Goal: Participate in discussion: Answer question/provide support

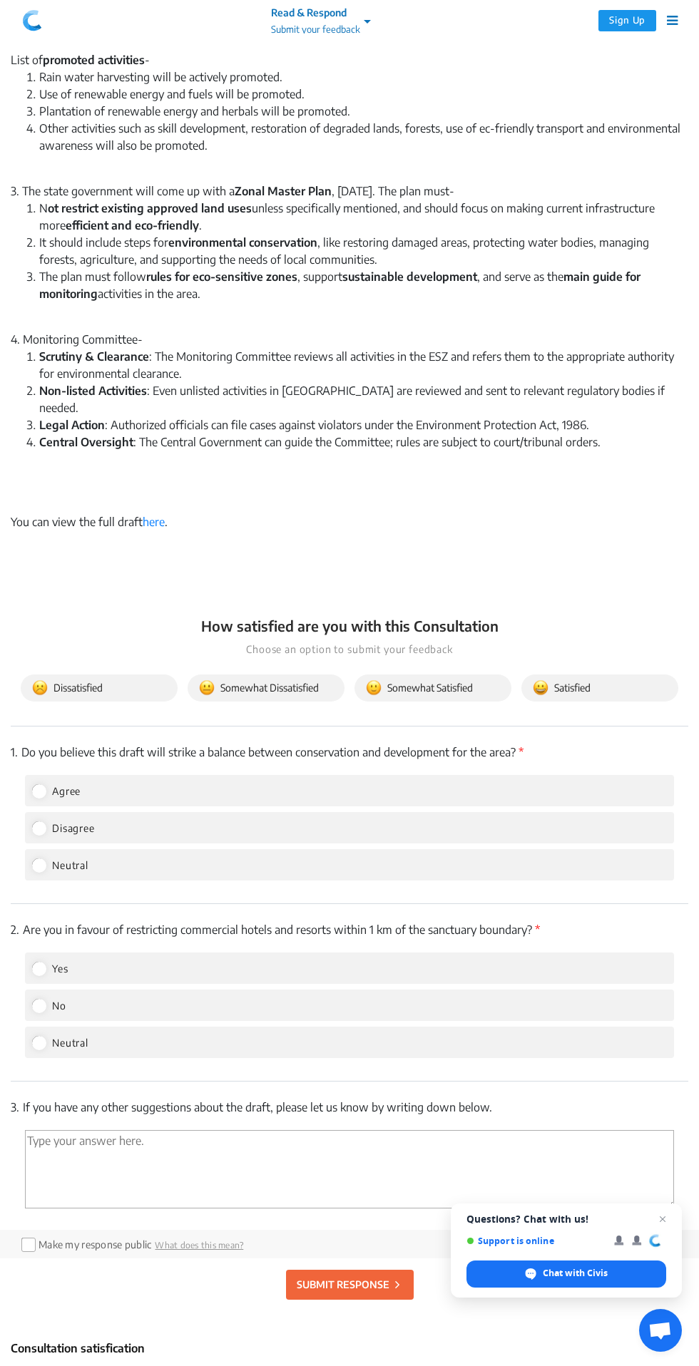
scroll to position [1581, 0]
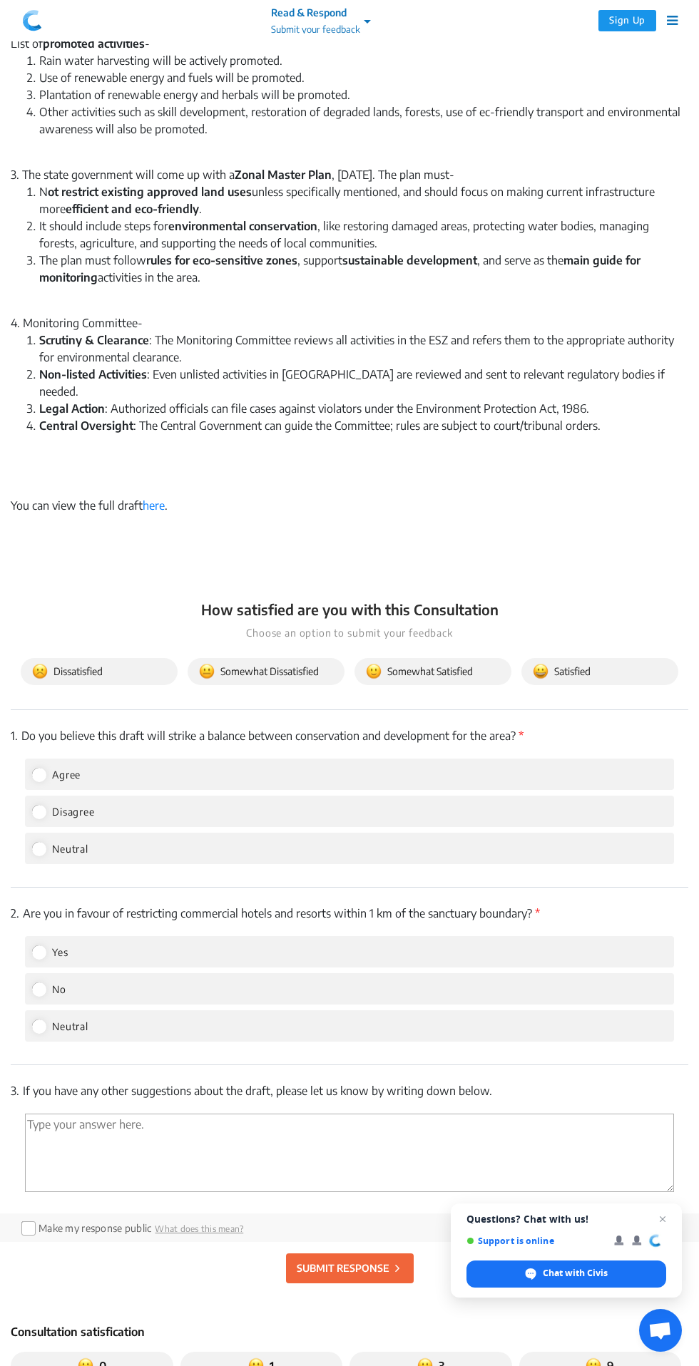
click at [349, 936] on div "Yes" at bounding box center [349, 951] width 649 height 31
click at [46, 943] on label "Yes" at bounding box center [50, 951] width 36 height 17
click at [45, 945] on input "Yes" at bounding box center [38, 951] width 13 height 13
radio input "true"
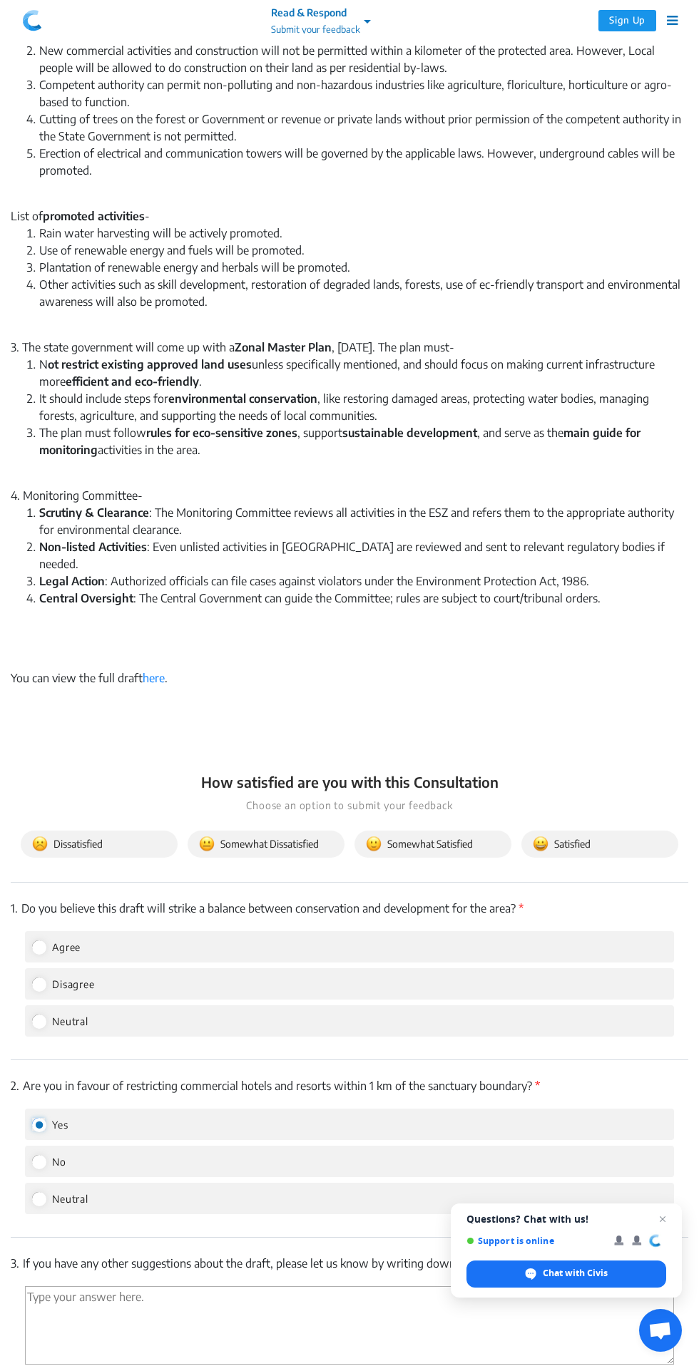
scroll to position [1361, 0]
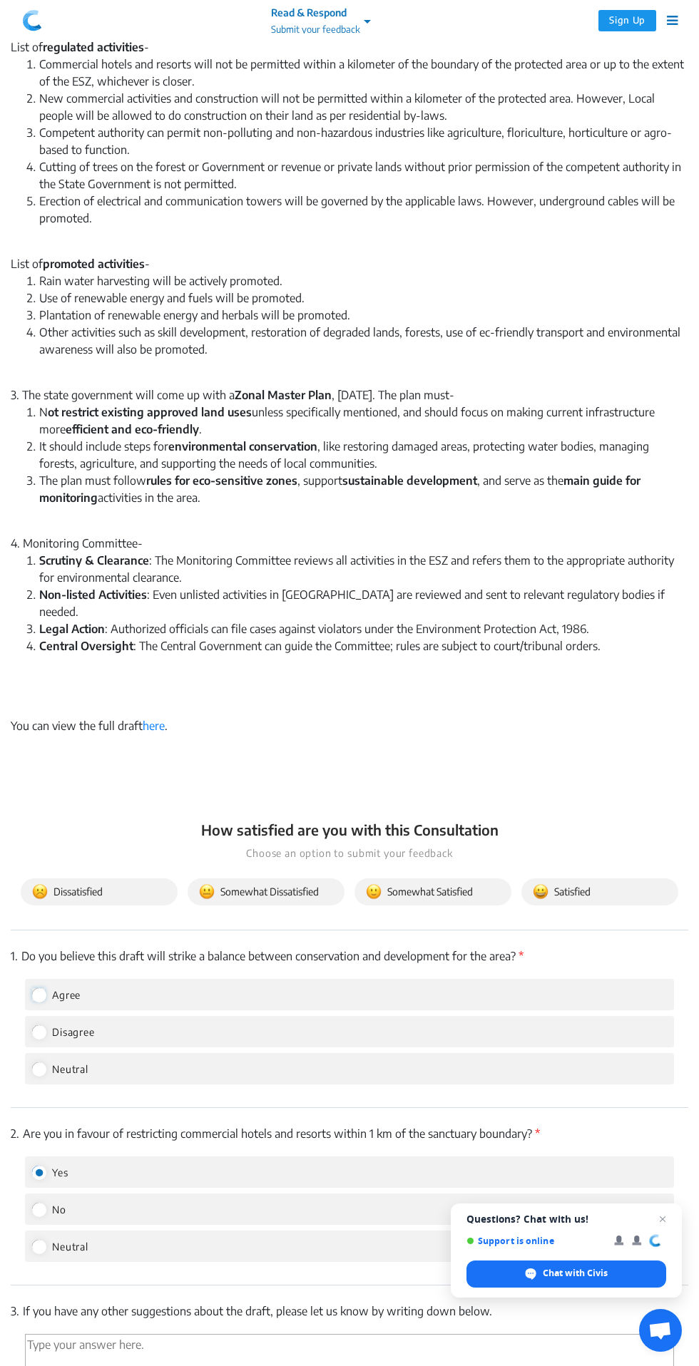
click at [41, 988] on input "Agree" at bounding box center [38, 994] width 13 height 13
radio input "true"
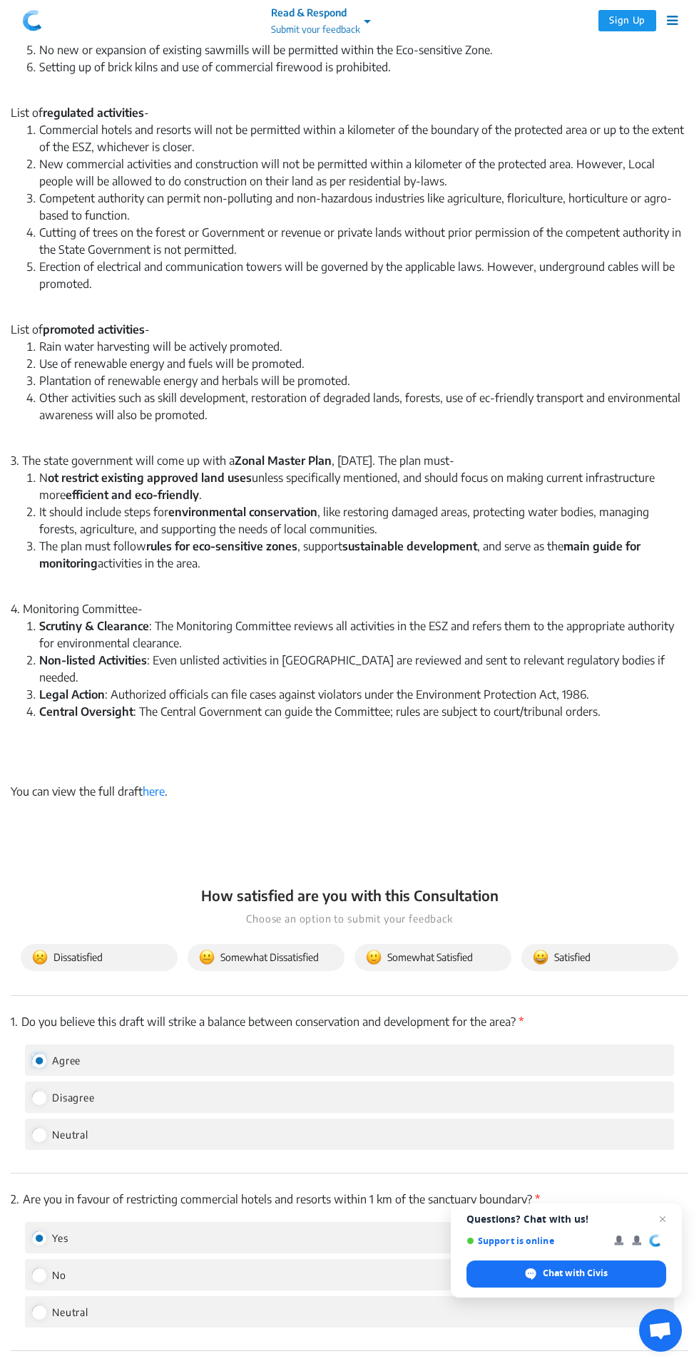
scroll to position [1323, 0]
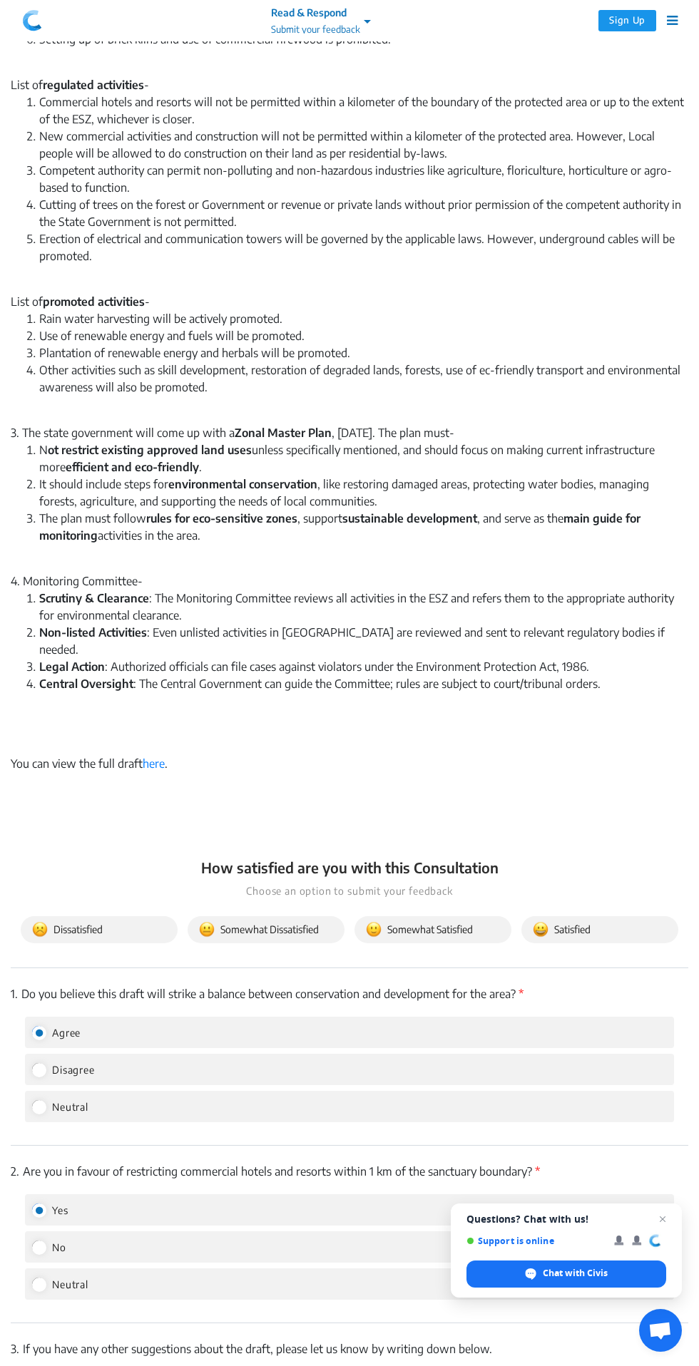
click at [611, 922] on span "Satisfied" at bounding box center [600, 930] width 134 height 16
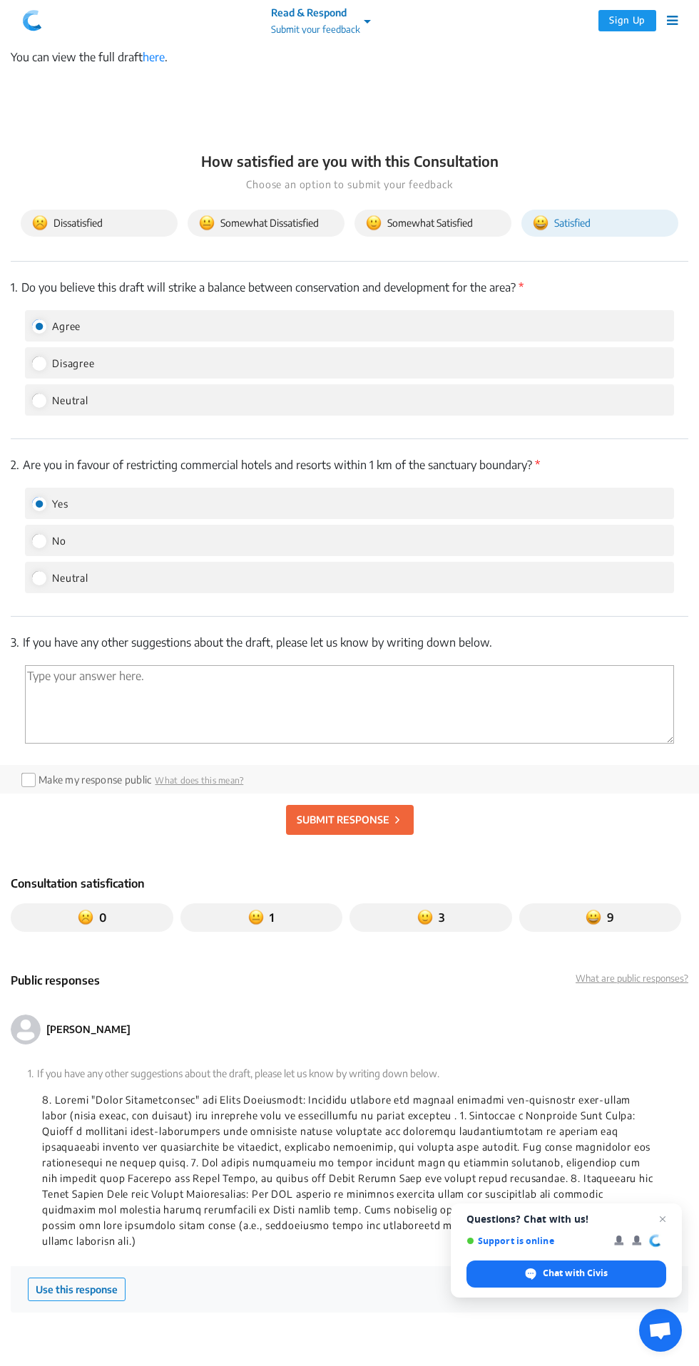
scroll to position [2040, 0]
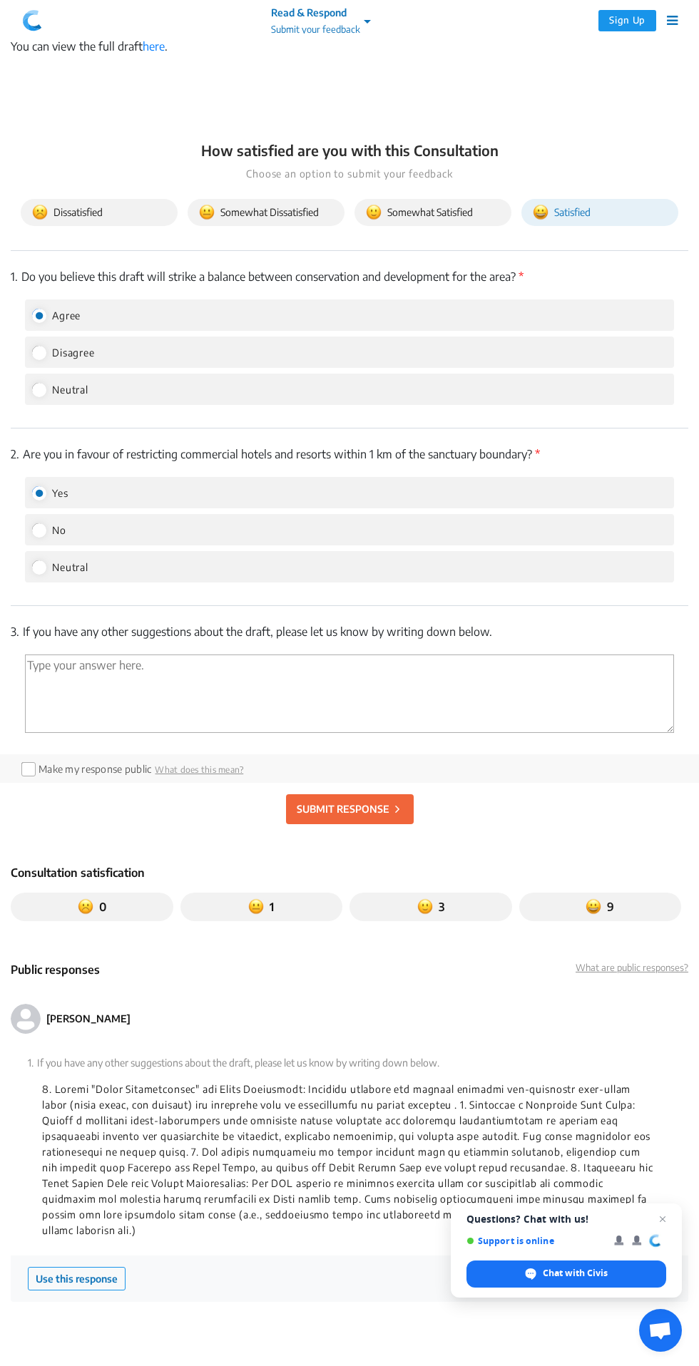
click at [396, 801] on icon at bounding box center [397, 809] width 4 height 16
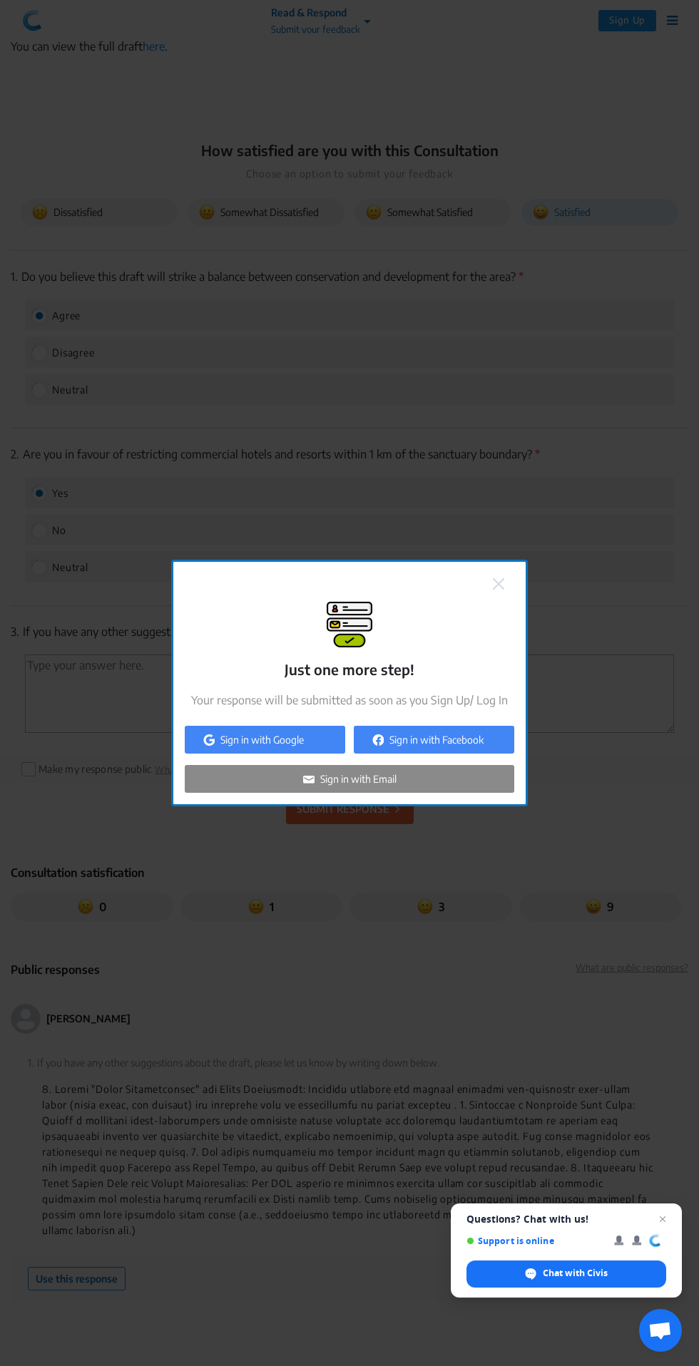
click at [331, 754] on div "Sign in with Google" at bounding box center [265, 740] width 160 height 28
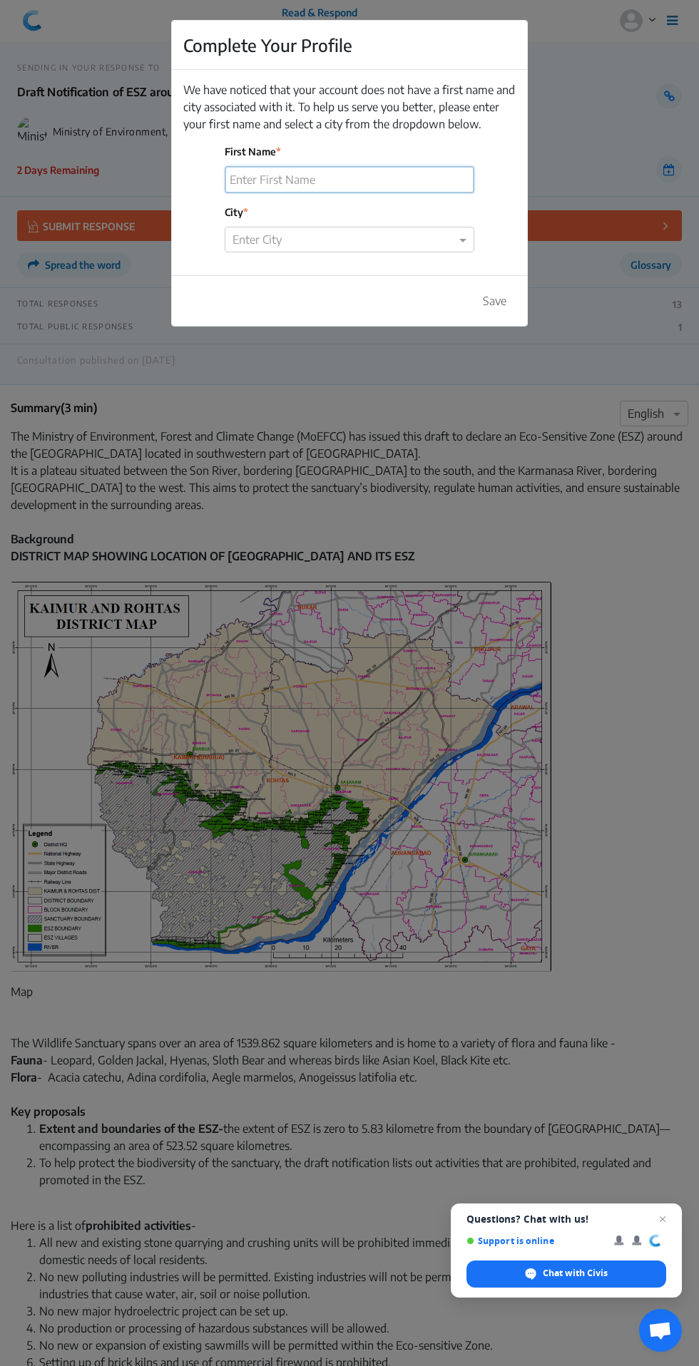
click at [423, 172] on input "First Name" at bounding box center [349, 180] width 248 height 26
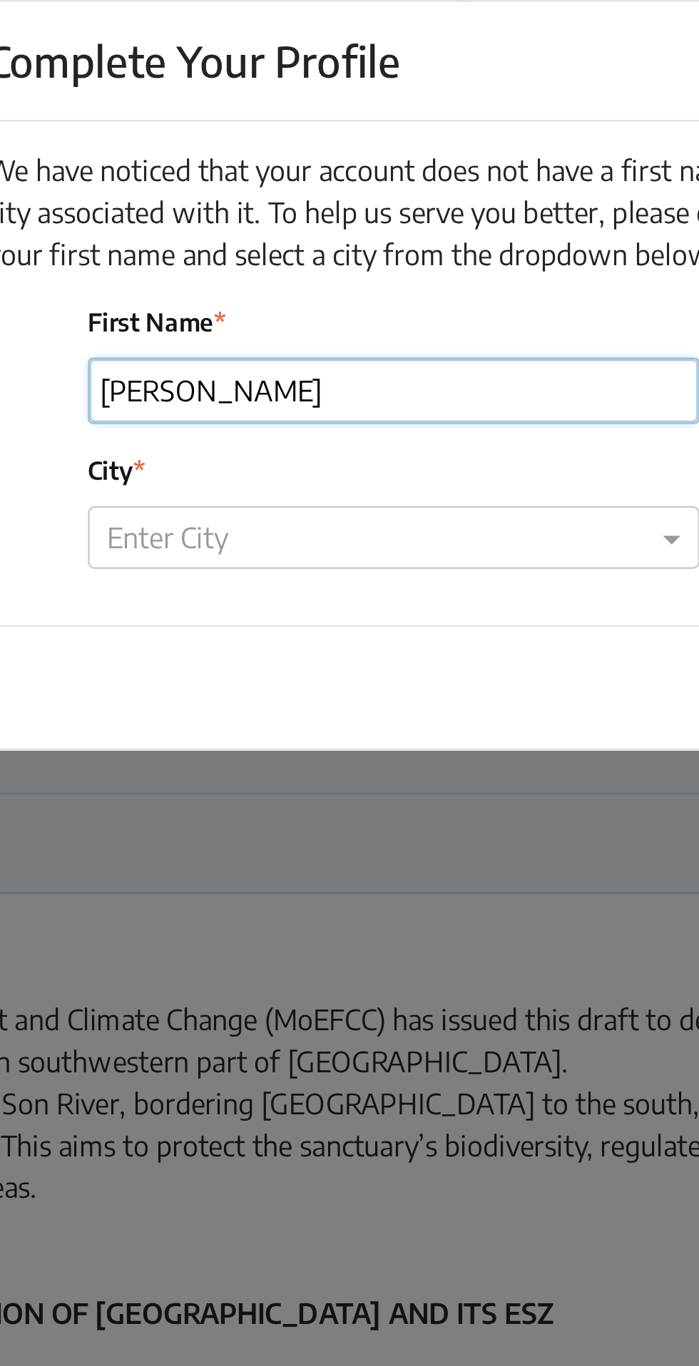
type input "[PERSON_NAME]"
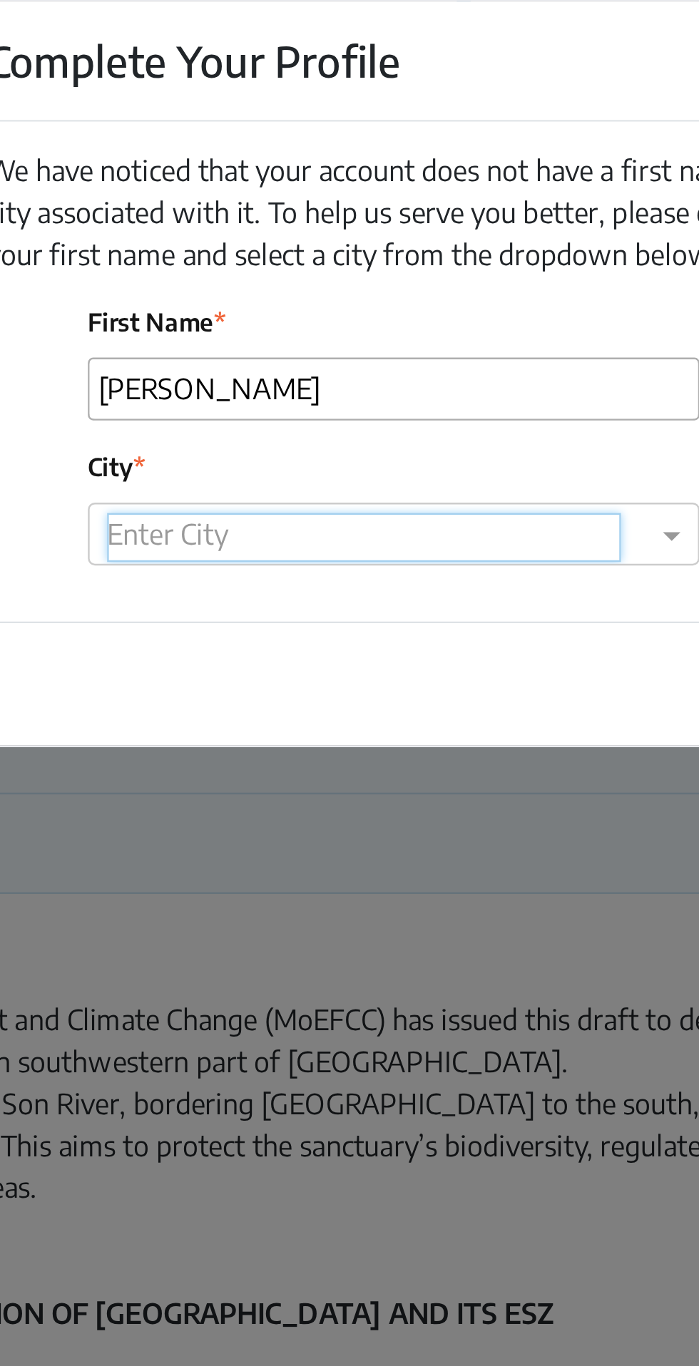
click at [368, 232] on input "text" at bounding box center [337, 240] width 210 height 20
type input "navsari"
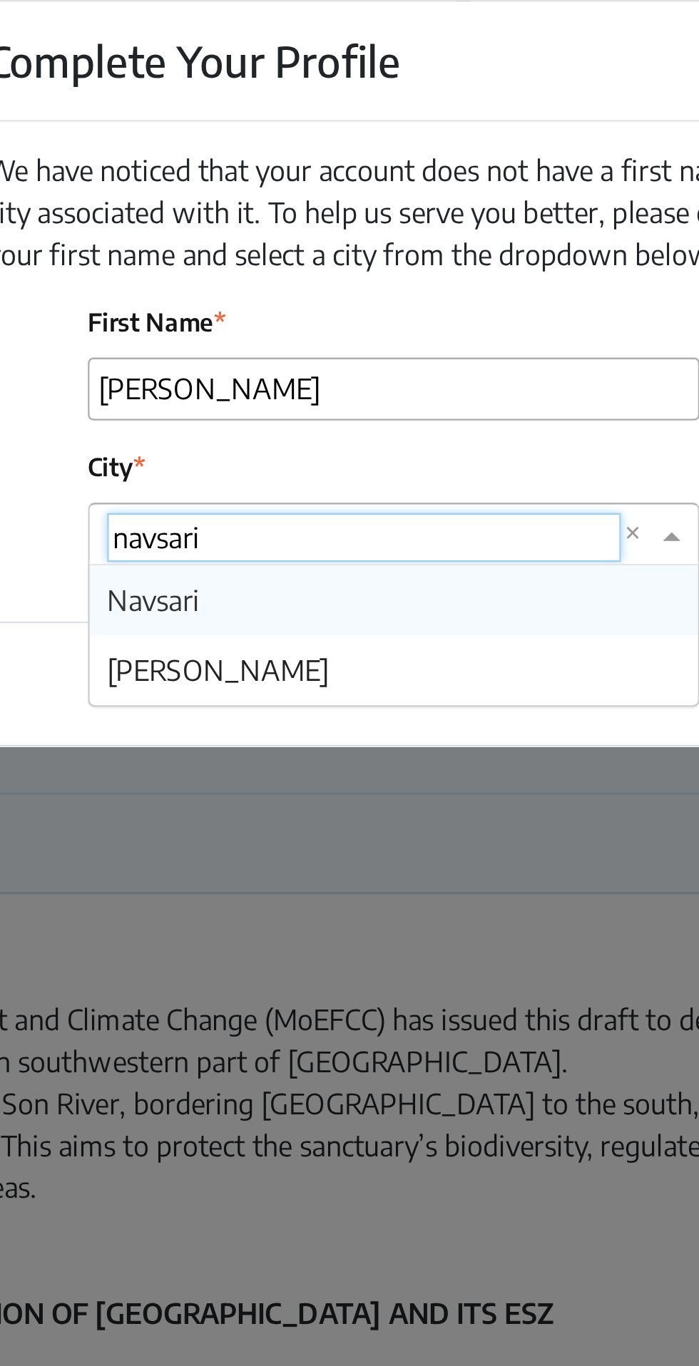
click at [328, 262] on div "Navsari" at bounding box center [349, 265] width 248 height 29
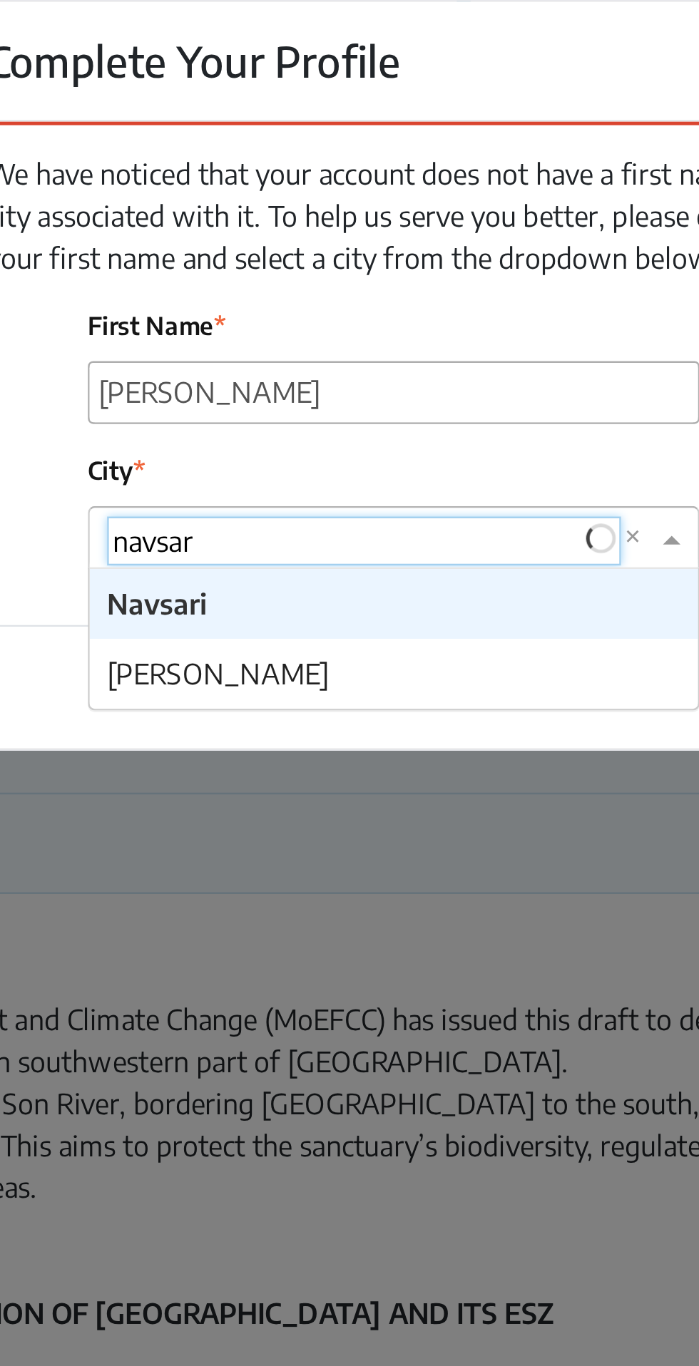
type input "navsari"
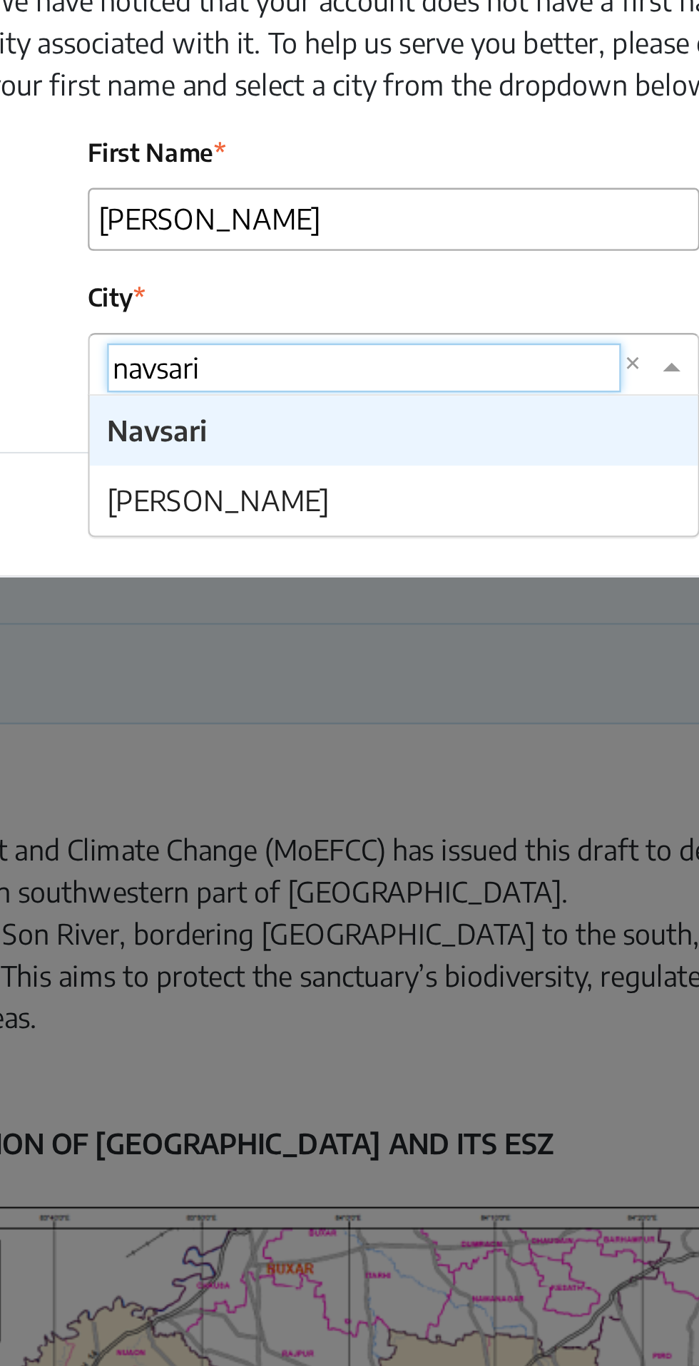
click at [274, 265] on div "Navsari" at bounding box center [349, 265] width 248 height 29
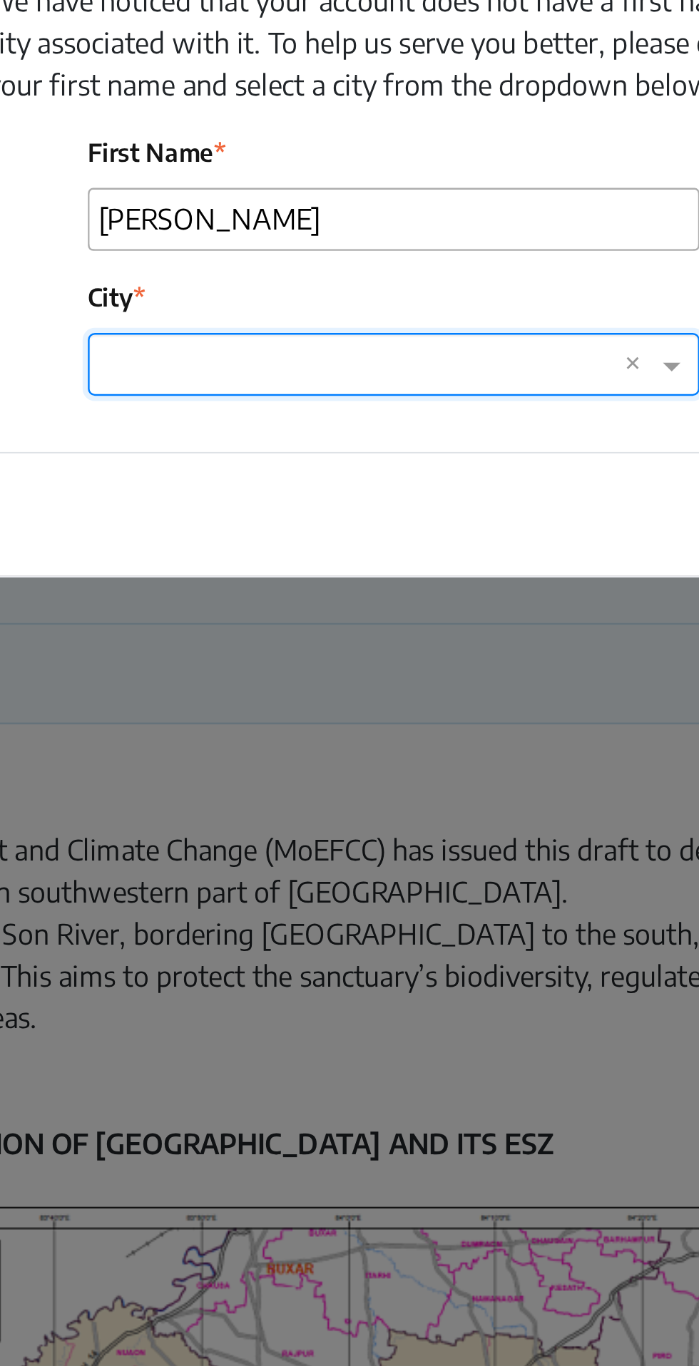
click at [302, 292] on div "Save" at bounding box center [349, 299] width 355 height 51
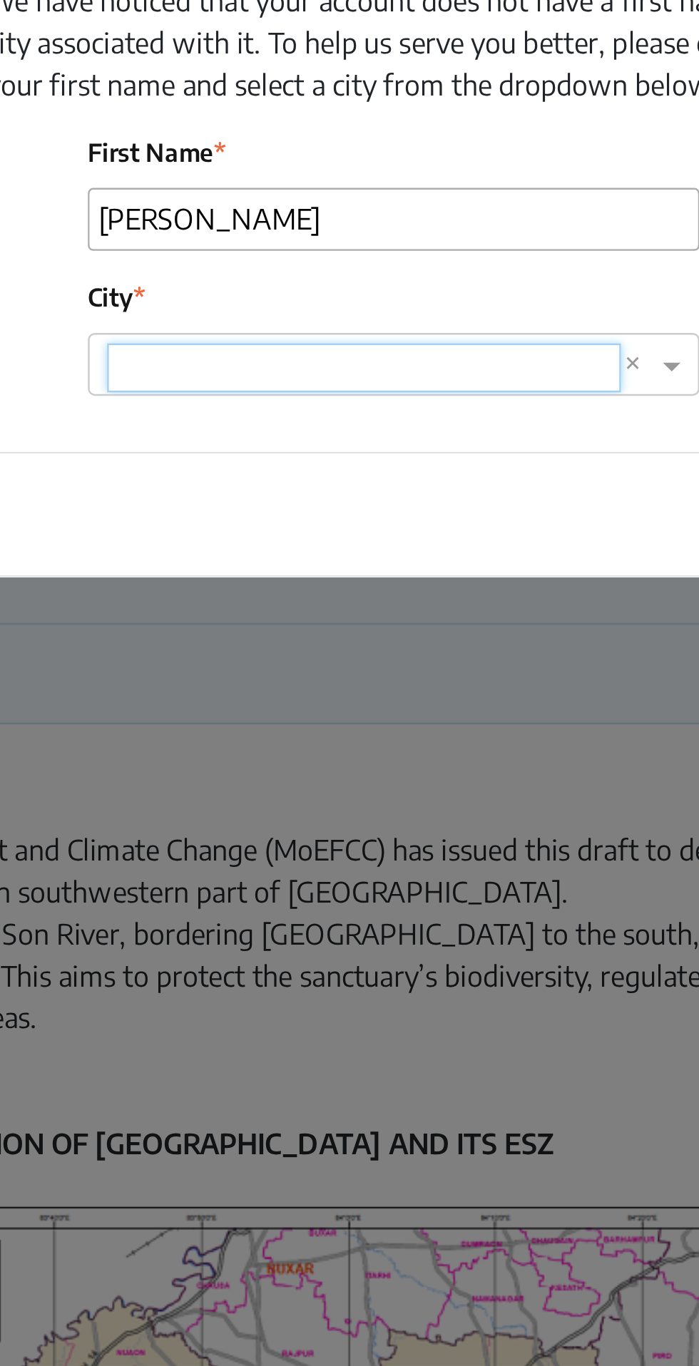
click at [354, 230] on input "text" at bounding box center [337, 240] width 210 height 20
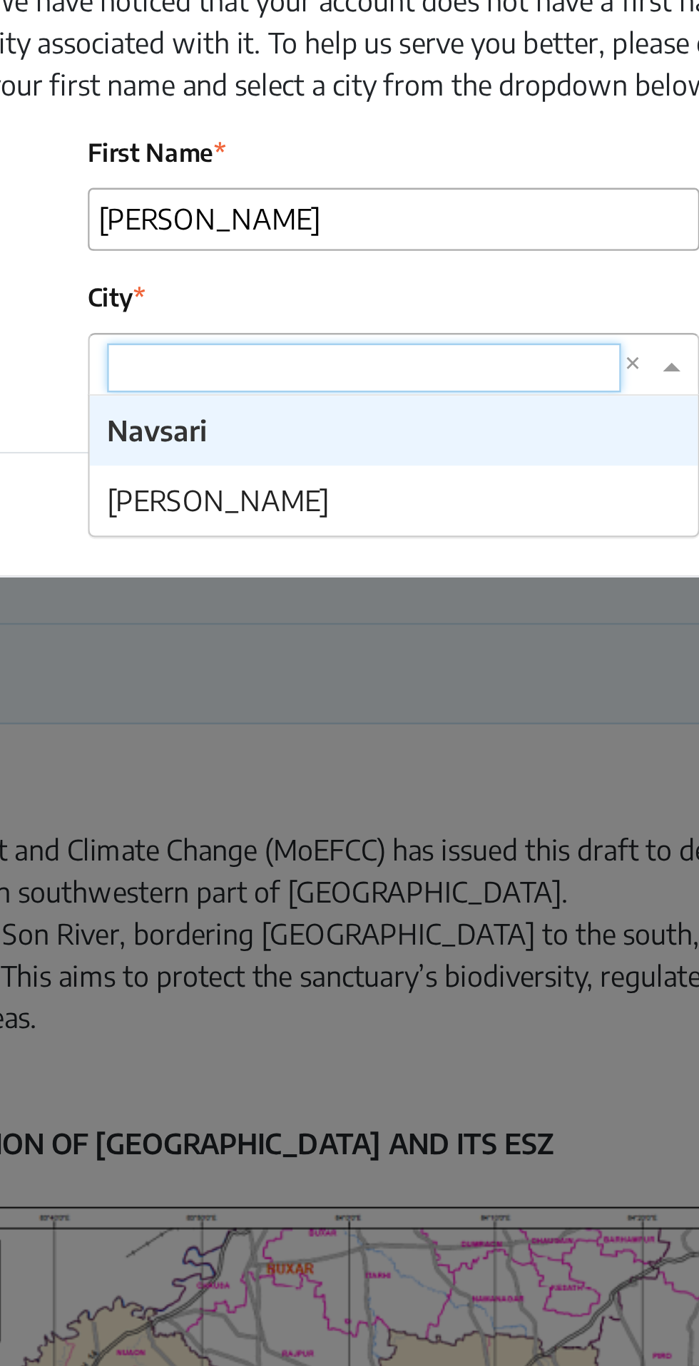
click at [321, 292] on div "[PERSON_NAME]" at bounding box center [349, 293] width 248 height 29
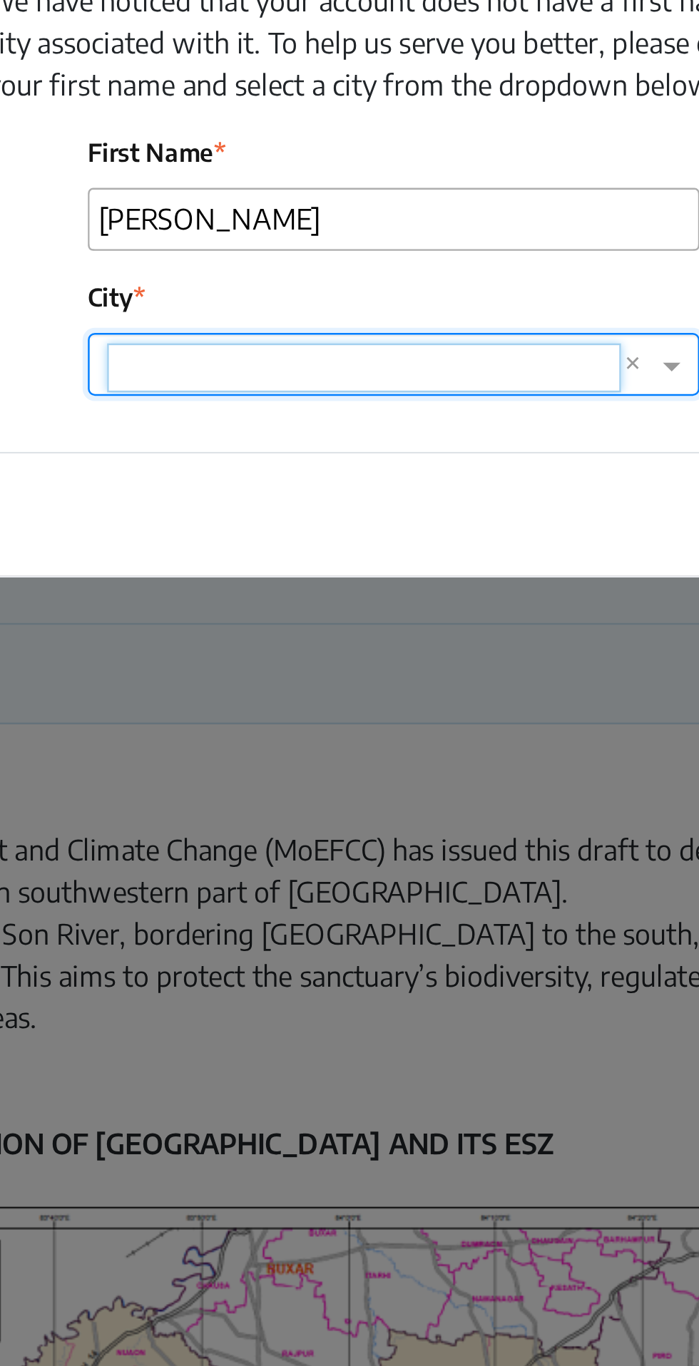
click at [466, 237] on span at bounding box center [465, 238] width 18 height 17
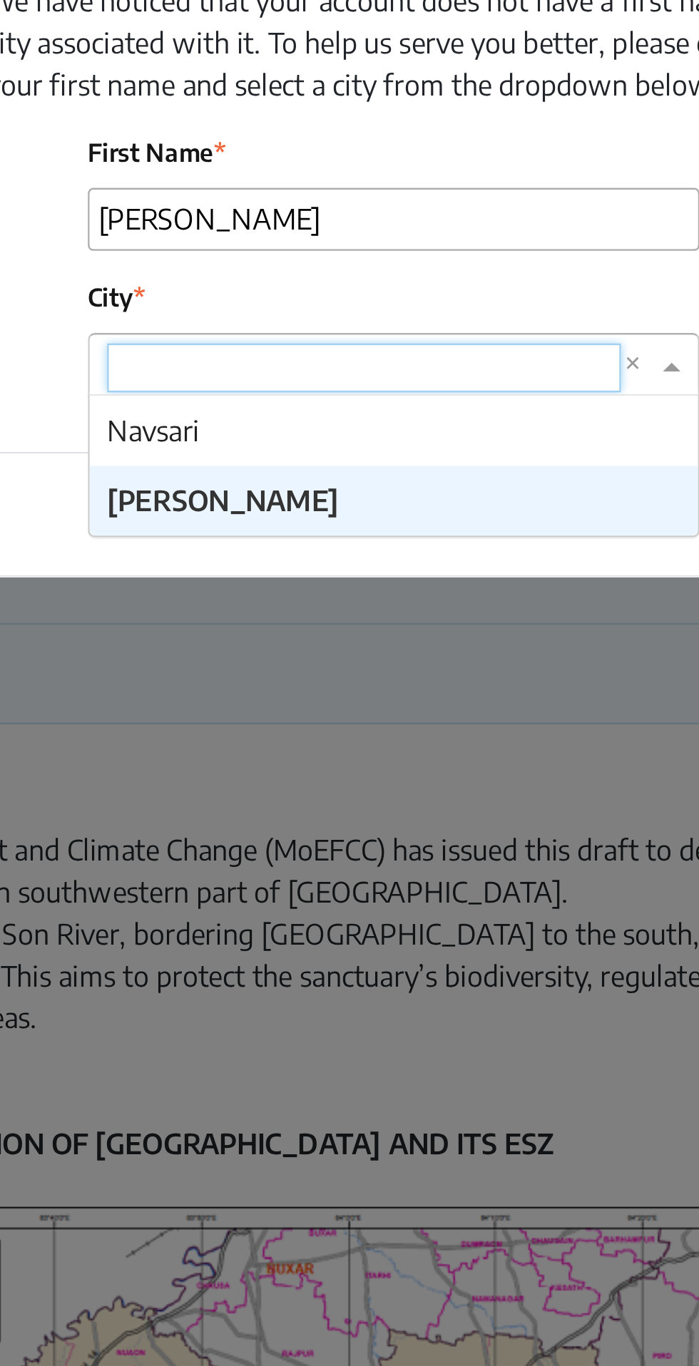
click at [332, 261] on div "Navsari" at bounding box center [349, 265] width 248 height 29
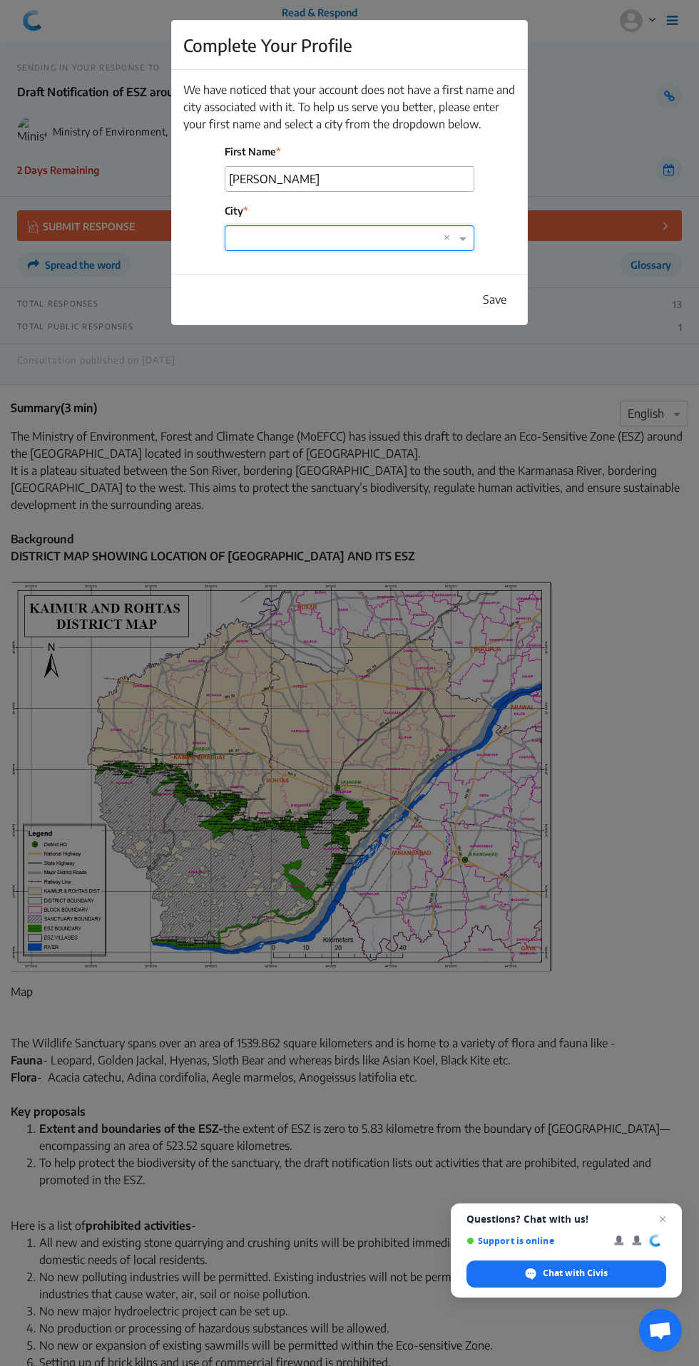
click at [492, 299] on button "Save" at bounding box center [494, 299] width 42 height 27
click at [491, 297] on button "Save" at bounding box center [494, 299] width 42 height 27
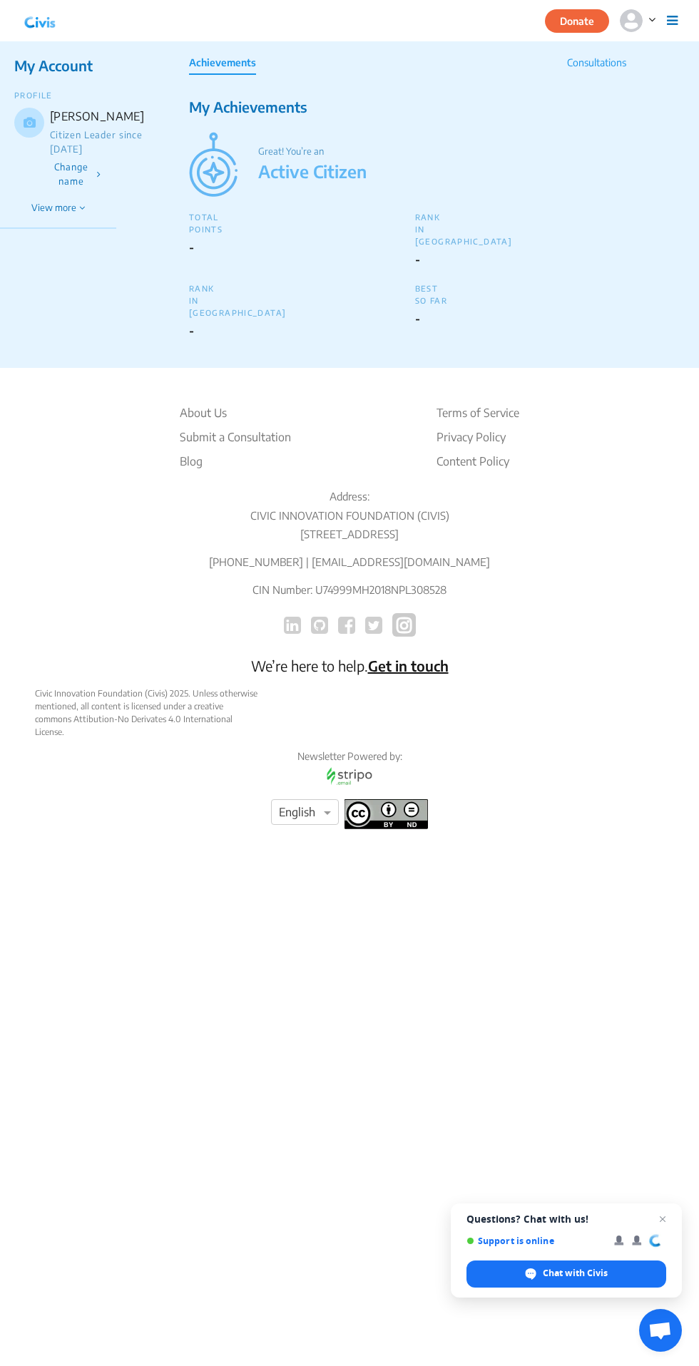
click at [503, 292] on bs-modal-backdrop at bounding box center [349, 683] width 699 height 1366
